Goal: Task Accomplishment & Management: Complete application form

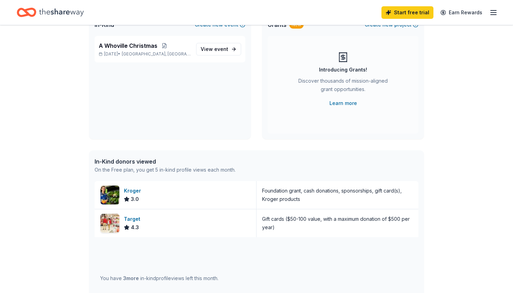
scroll to position [66, 0]
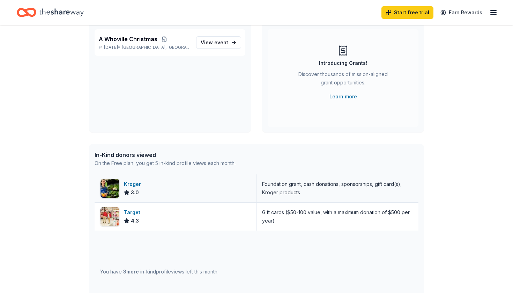
click at [212, 197] on div "Kroger 3.0" at bounding box center [176, 189] width 162 height 28
drag, startPoint x: 190, startPoint y: 212, endPoint x: 190, endPoint y: 204, distance: 7.7
click at [190, 209] on div "Target 4.3" at bounding box center [176, 217] width 162 height 28
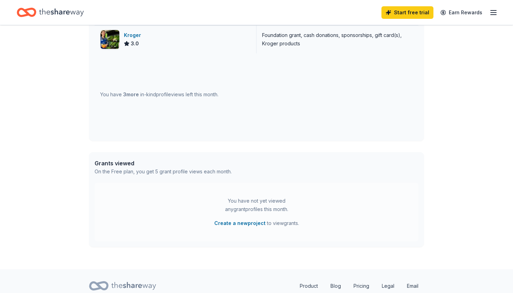
scroll to position [251, 0]
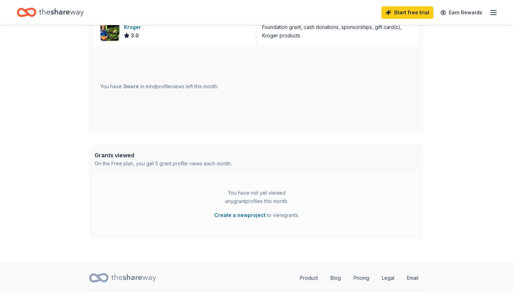
click at [141, 90] on div "You have 3 more in-kind profile views left this month." at bounding box center [159, 86] width 118 height 8
click at [141, 89] on div "You have 3 more in-kind profile views left this month." at bounding box center [159, 86] width 118 height 8
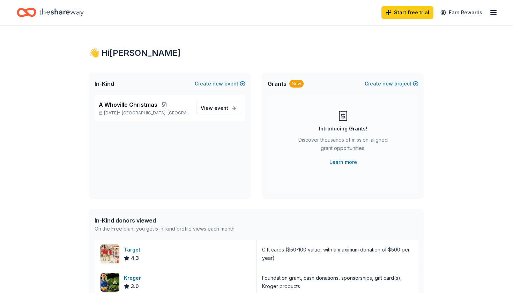
scroll to position [0, 0]
click at [494, 15] on line "button" at bounding box center [494, 15] width 6 height 0
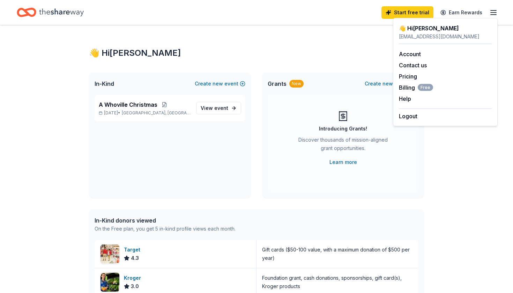
click at [56, 10] on icon "Home" at bounding box center [61, 12] width 45 height 14
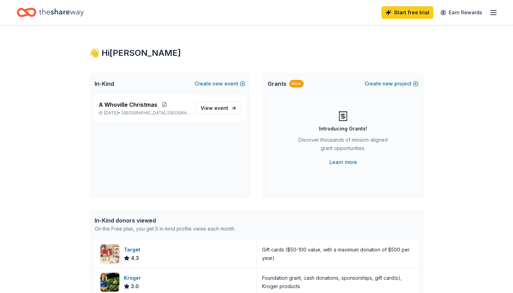
click at [56, 10] on icon "Home" at bounding box center [61, 12] width 45 height 14
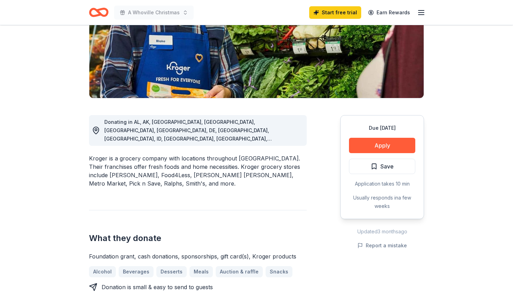
scroll to position [120, 0]
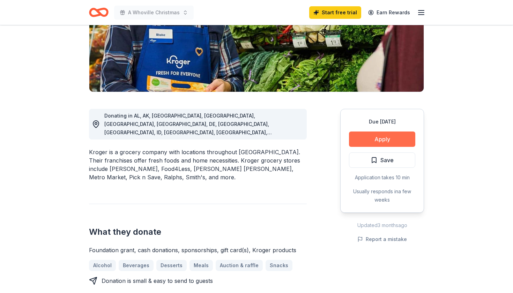
click at [365, 137] on button "Apply" at bounding box center [382, 139] width 66 height 15
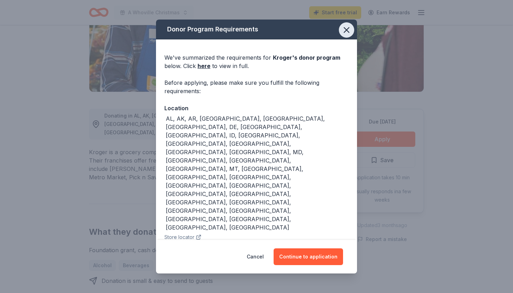
click at [345, 28] on icon "button" at bounding box center [346, 30] width 5 height 5
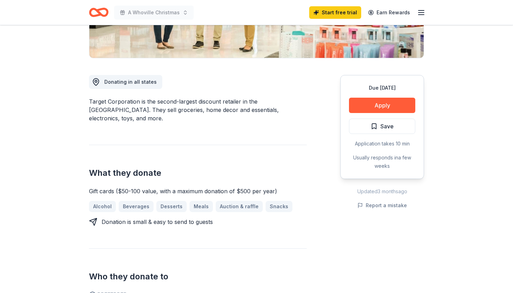
scroll to position [155, 0]
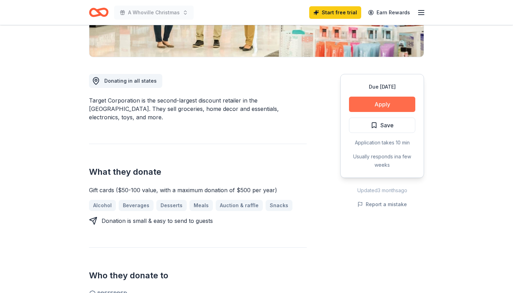
click at [366, 103] on button "Apply" at bounding box center [382, 104] width 66 height 15
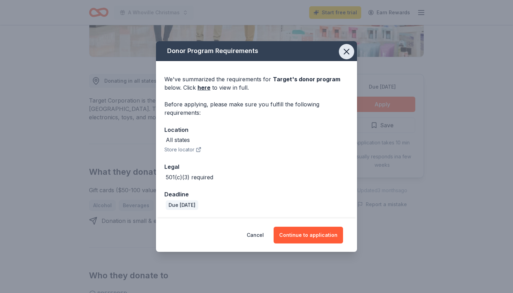
click at [347, 54] on icon "button" at bounding box center [347, 52] width 10 height 10
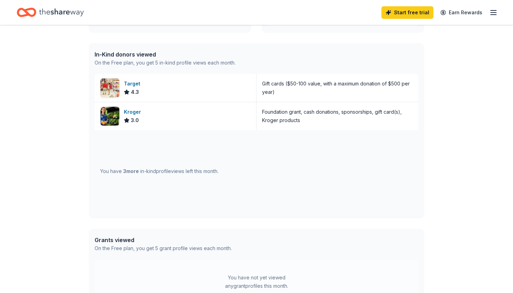
scroll to position [169, 0]
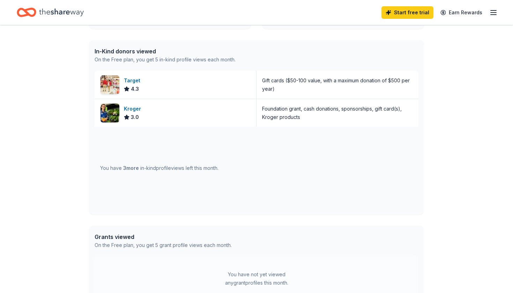
click at [124, 167] on span "3 more" at bounding box center [131, 168] width 16 height 6
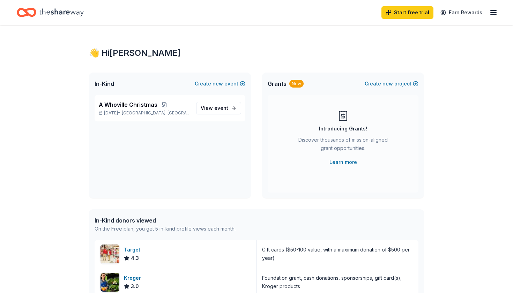
scroll to position [0, 0]
click at [421, 12] on link "Start free trial" at bounding box center [408, 12] width 52 height 13
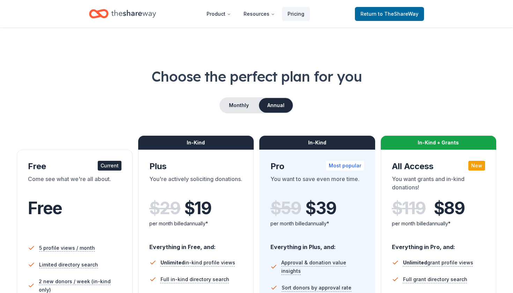
click at [112, 167] on div "Current" at bounding box center [110, 166] width 24 height 10
click at [110, 166] on div "Current" at bounding box center [110, 166] width 24 height 10
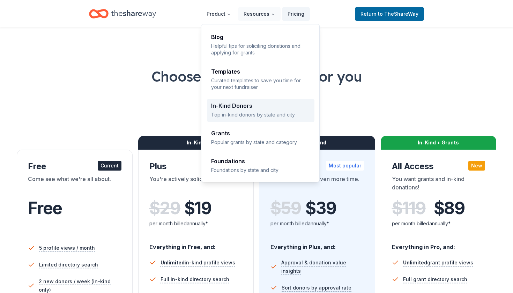
click at [232, 109] on div "In-Kind Donors Top in-kind donors by state and city" at bounding box center [260, 110] width 99 height 15
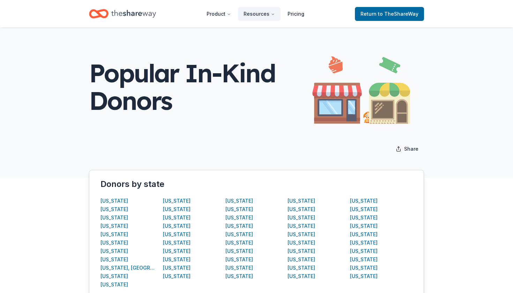
click at [232, 109] on div "Popular In-Kind Donors" at bounding box center [201, 86] width 224 height 55
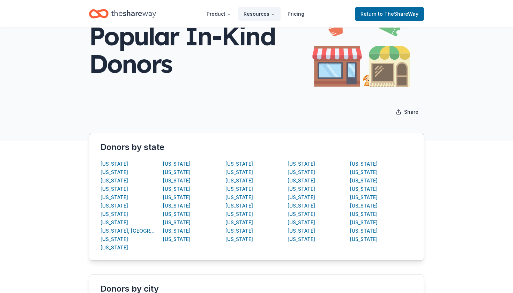
scroll to position [44, 0]
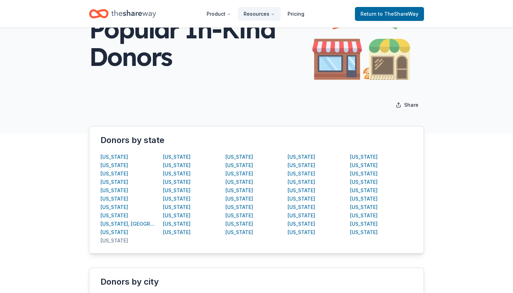
click at [110, 239] on div "Georgia" at bounding box center [115, 241] width 28 height 8
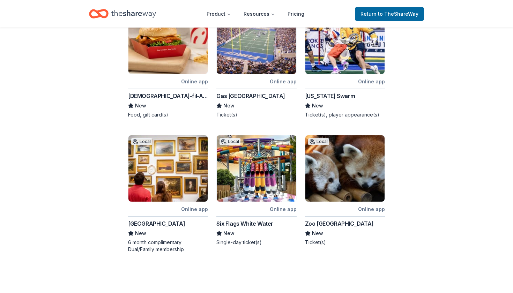
scroll to position [282, 0]
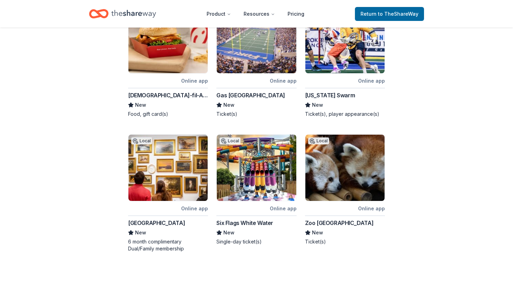
click at [313, 224] on div "Zoo [GEOGRAPHIC_DATA]" at bounding box center [339, 223] width 69 height 8
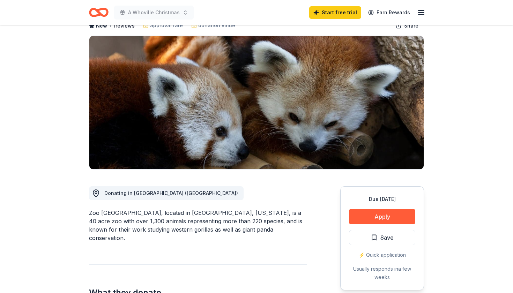
scroll to position [44, 0]
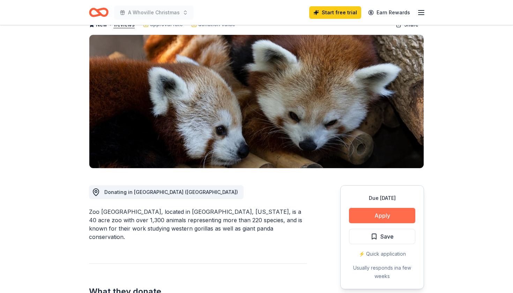
click at [367, 215] on button "Apply" at bounding box center [382, 215] width 66 height 15
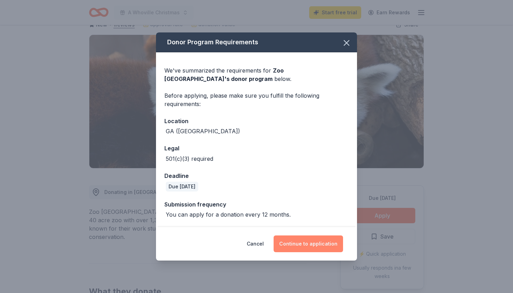
click at [314, 242] on button "Continue to application" at bounding box center [309, 244] width 70 height 17
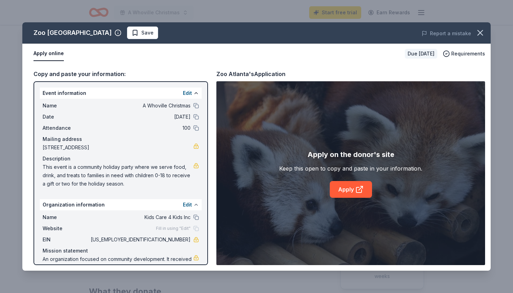
click at [195, 205] on button at bounding box center [197, 205] width 6 height 6
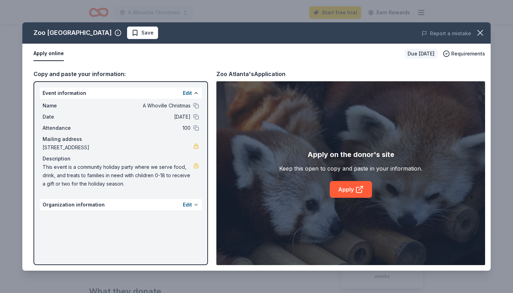
click at [195, 205] on button at bounding box center [197, 205] width 6 height 6
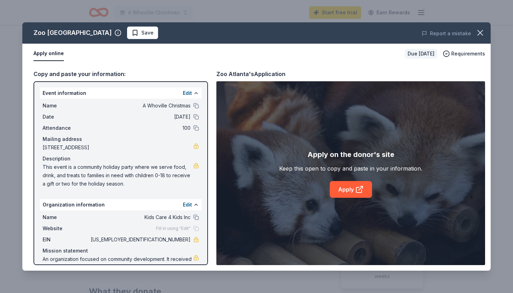
click at [172, 227] on span "Fill in using "Edit"" at bounding box center [173, 229] width 35 height 6
click at [172, 233] on div "Website Fill in using "Edit"" at bounding box center [121, 229] width 156 height 8
click at [172, 230] on span "Fill in using "Edit"" at bounding box center [173, 229] width 35 height 6
click at [350, 186] on link "Apply" at bounding box center [351, 189] width 42 height 17
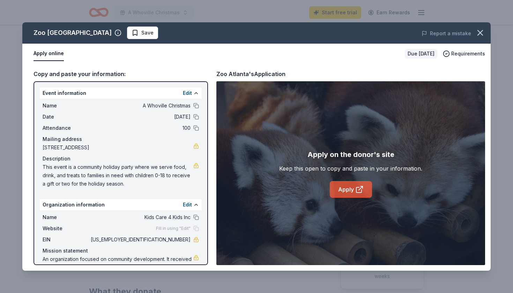
click at [355, 187] on link "Apply" at bounding box center [351, 189] width 42 height 17
